Goal: Information Seeking & Learning: Find specific page/section

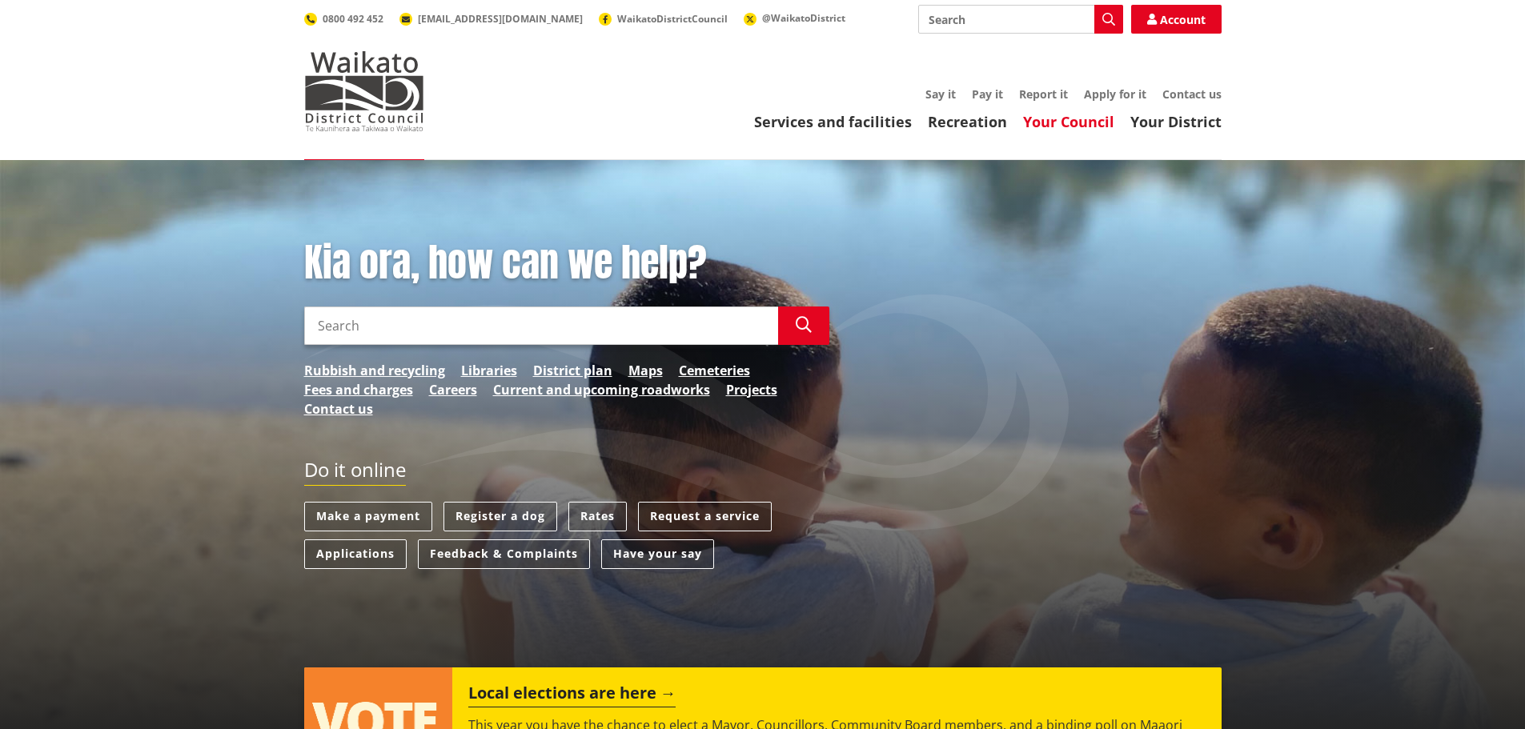
click at [1101, 125] on link "Your Council" at bounding box center [1068, 121] width 91 height 19
click at [1063, 116] on link "Your Council" at bounding box center [1068, 121] width 91 height 19
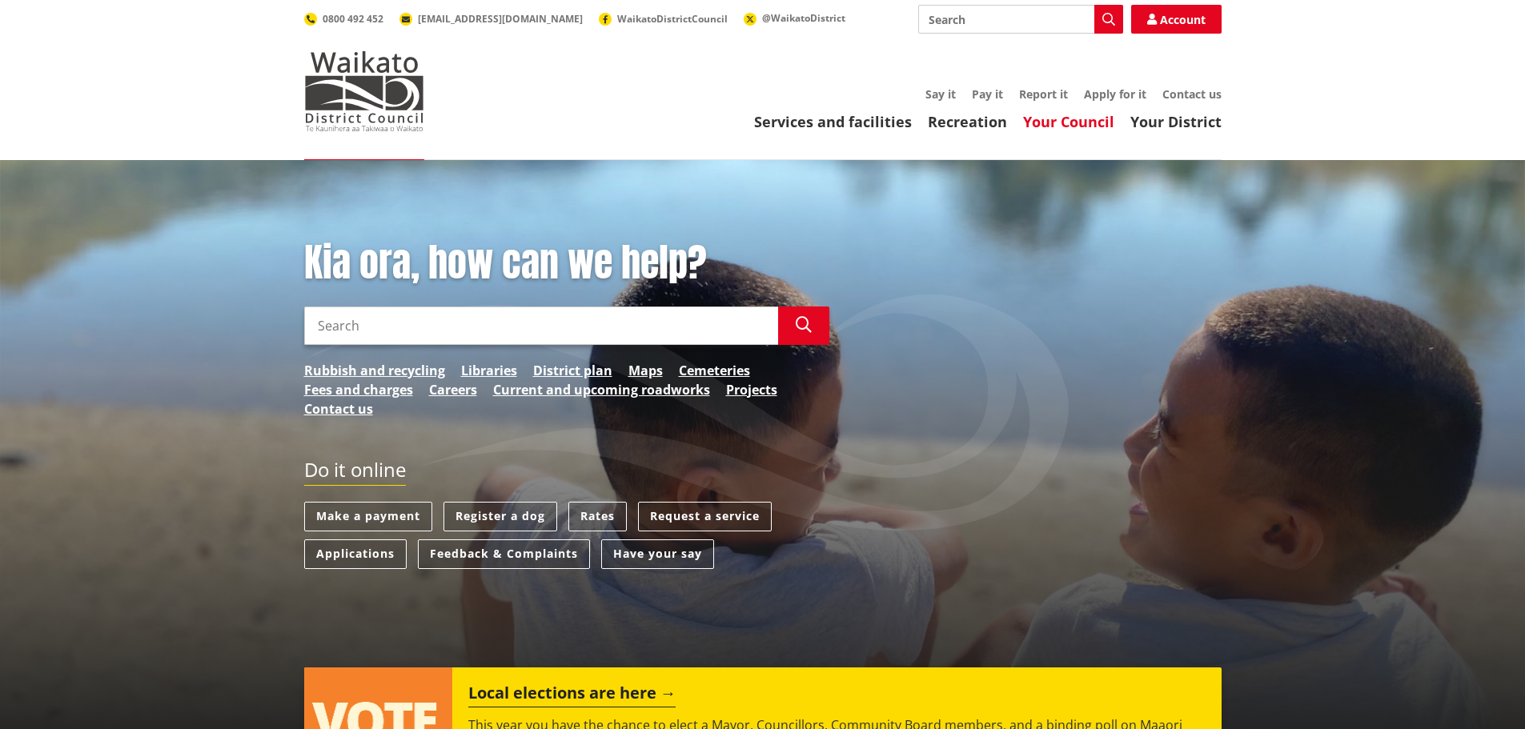
click at [1063, 116] on link "Your Council" at bounding box center [1068, 121] width 91 height 19
click at [1060, 116] on link "Your Council" at bounding box center [1068, 121] width 91 height 19
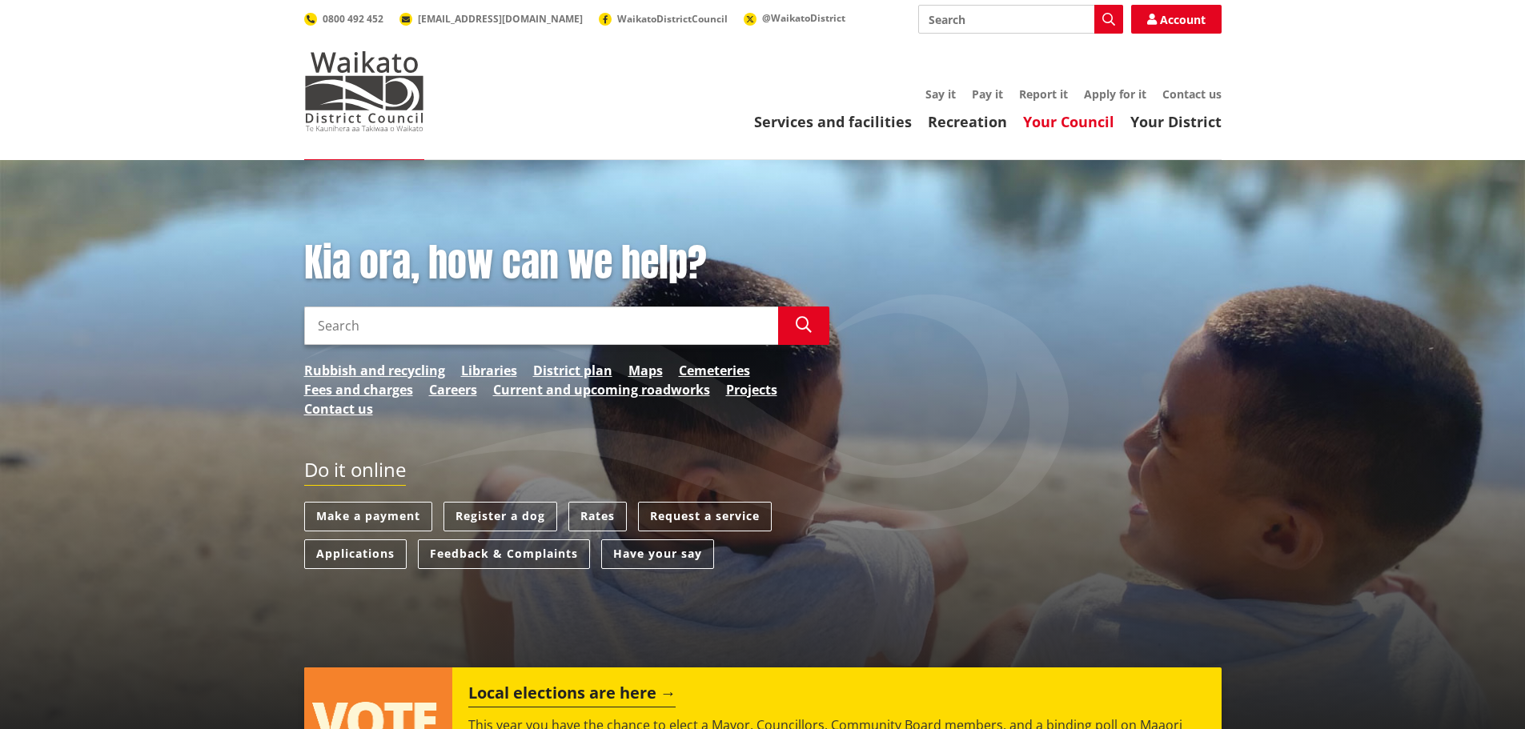
click at [1060, 116] on link "Your Council" at bounding box center [1068, 121] width 91 height 19
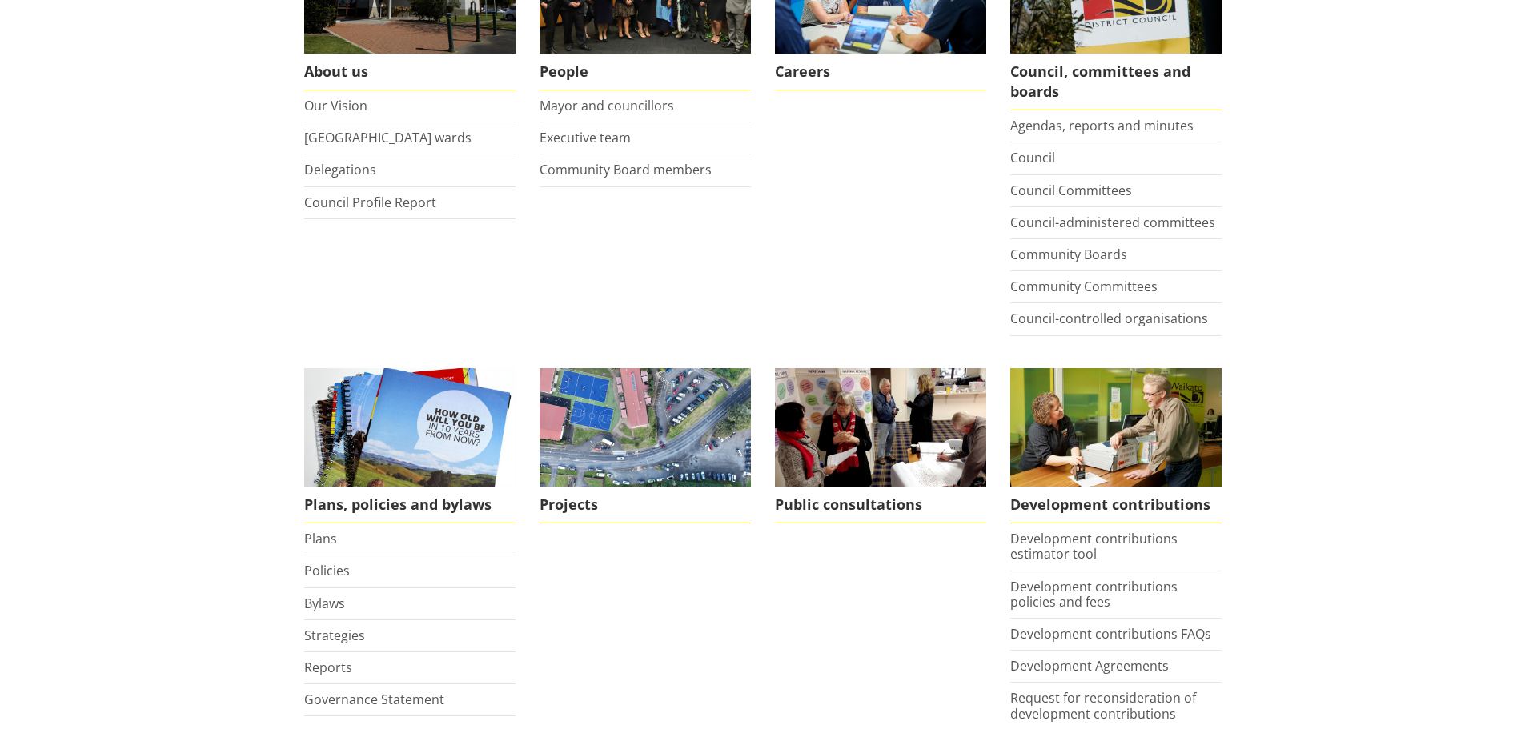
scroll to position [480, 0]
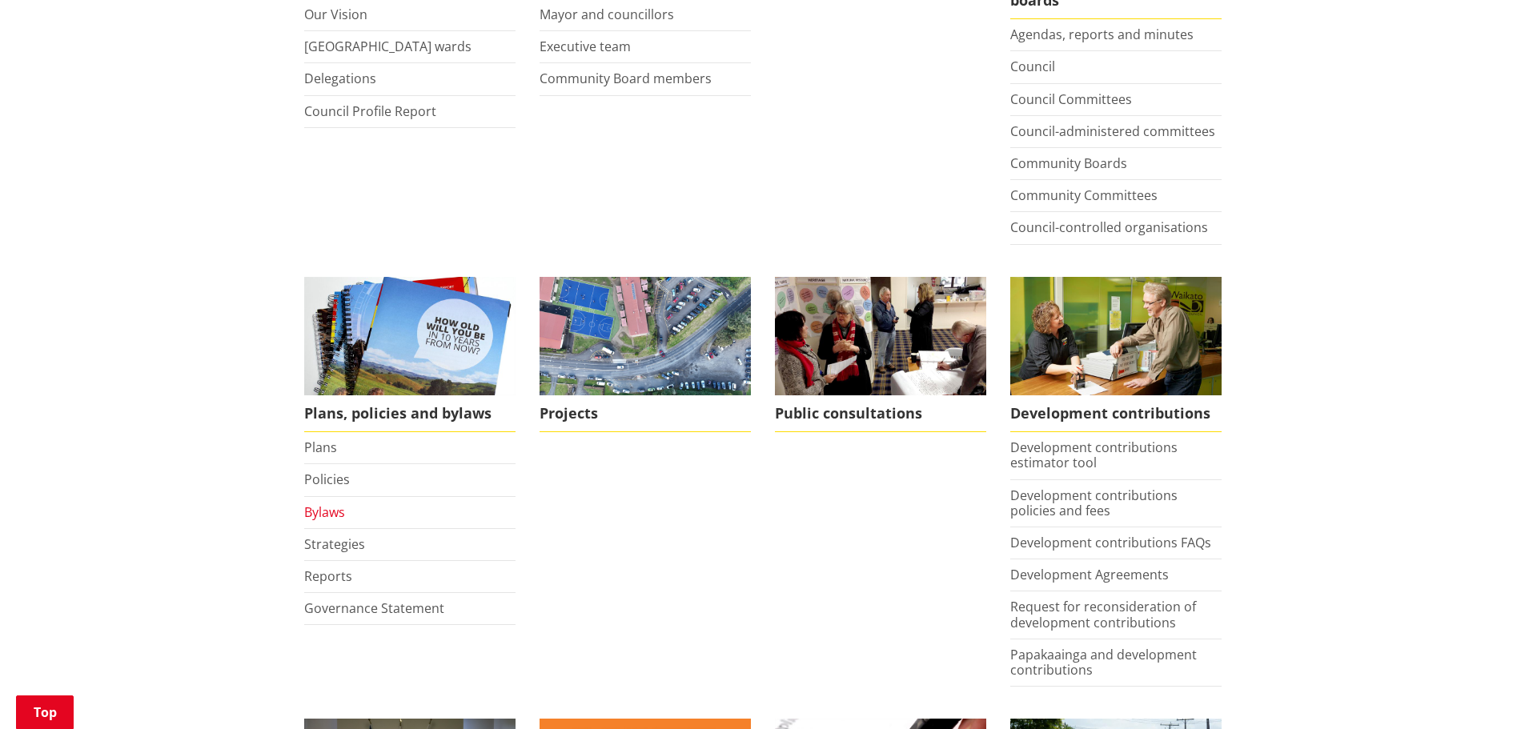
click at [327, 504] on link "Bylaws" at bounding box center [324, 513] width 41 height 18
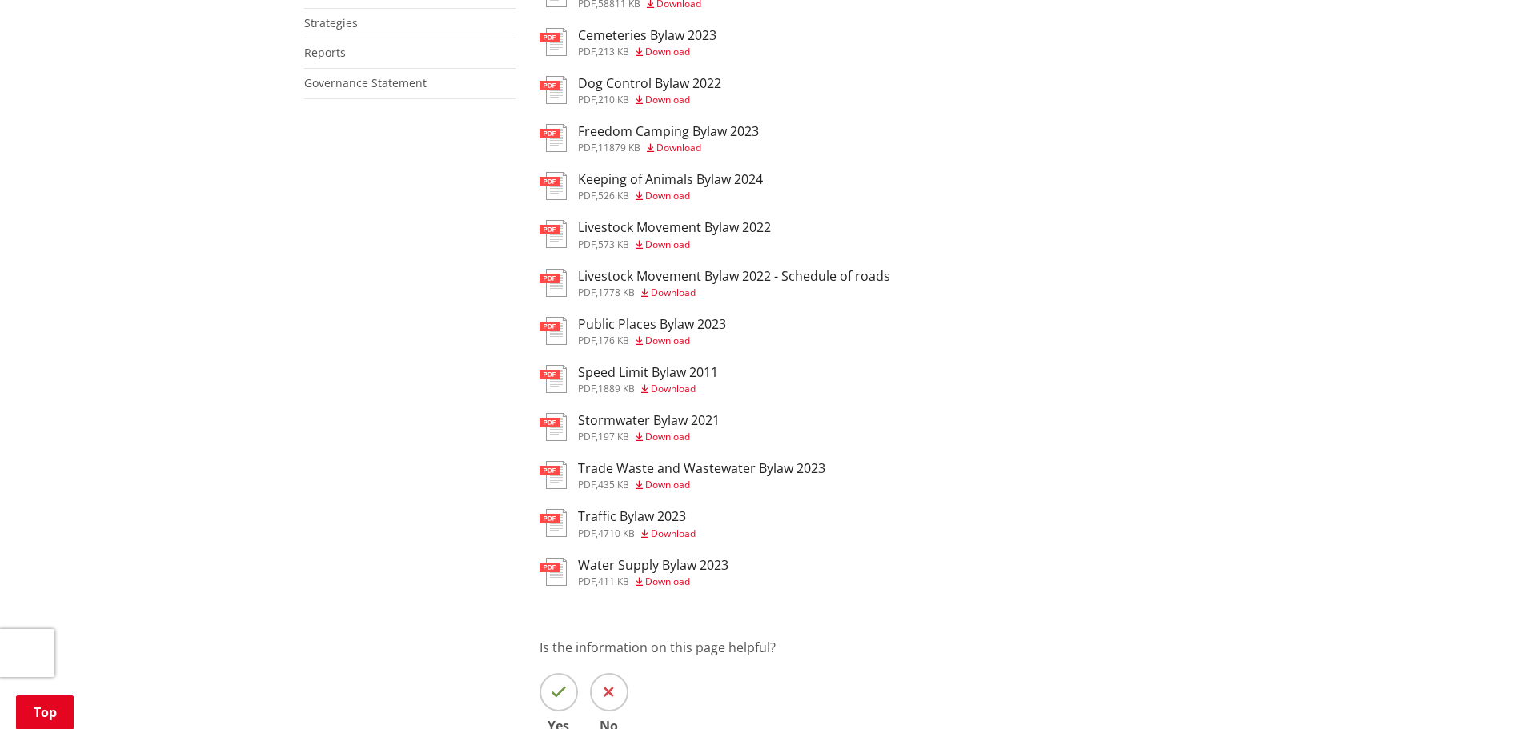
scroll to position [560, 0]
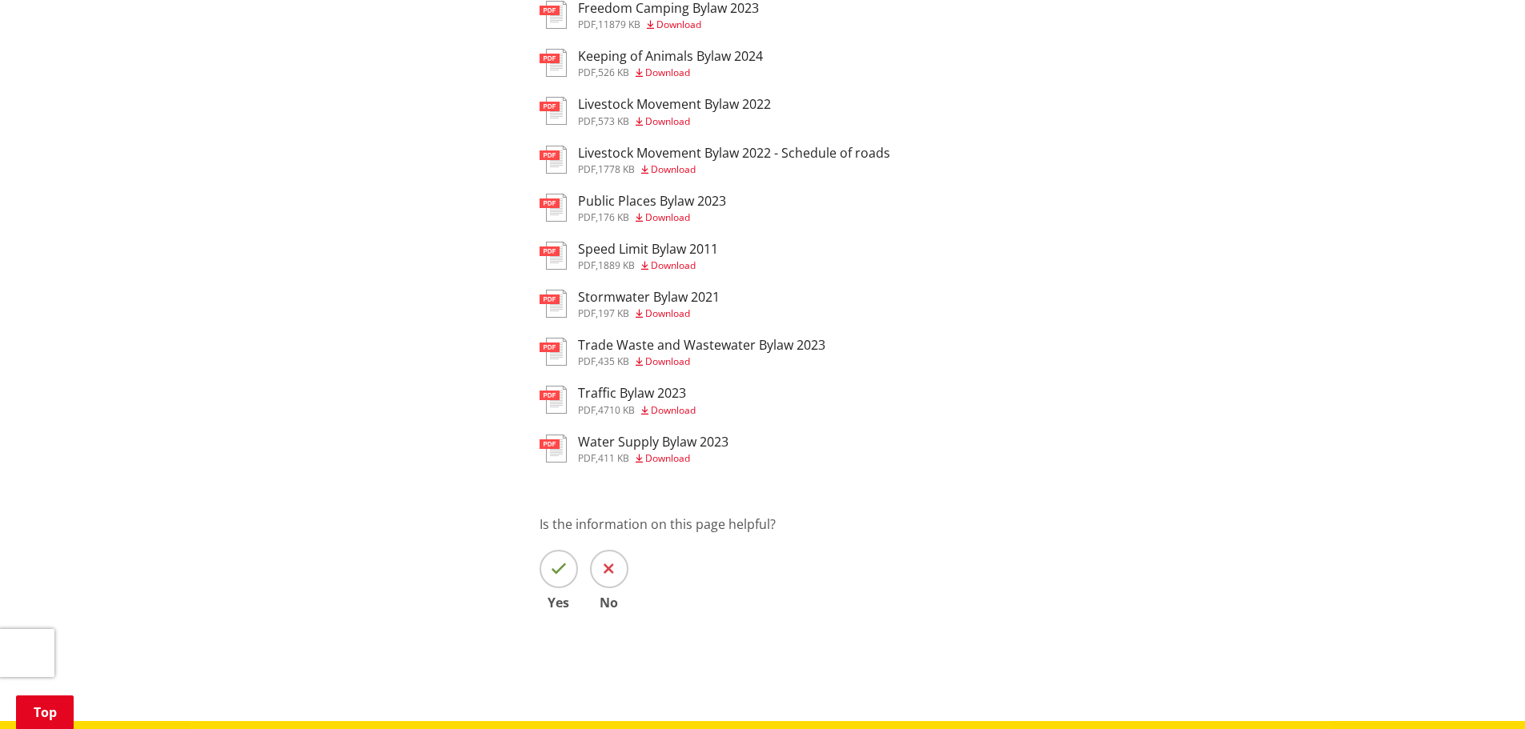
click at [656, 202] on h3 "Public Places Bylaw 2023" at bounding box center [652, 201] width 148 height 15
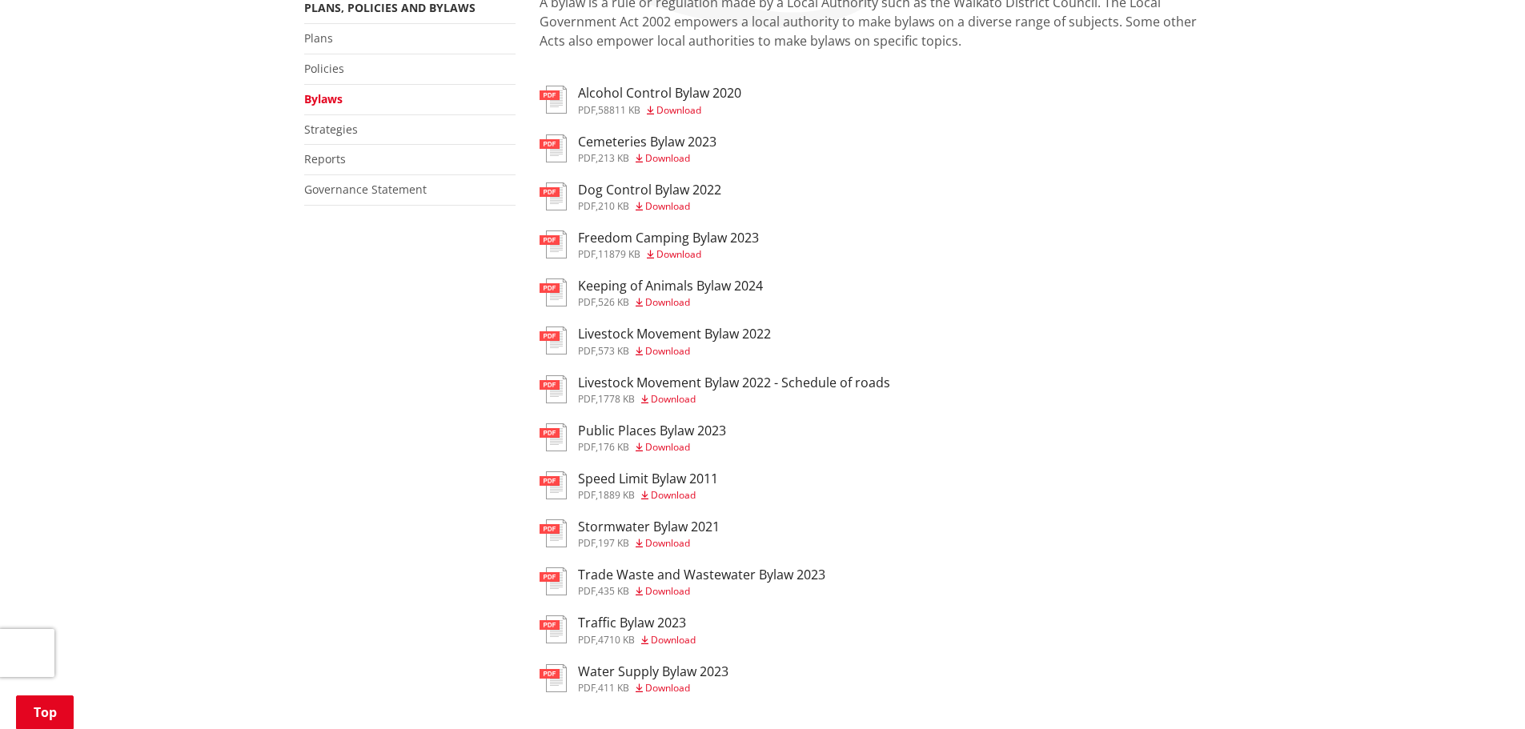
scroll to position [320, 0]
